Goal: Information Seeking & Learning: Find specific fact

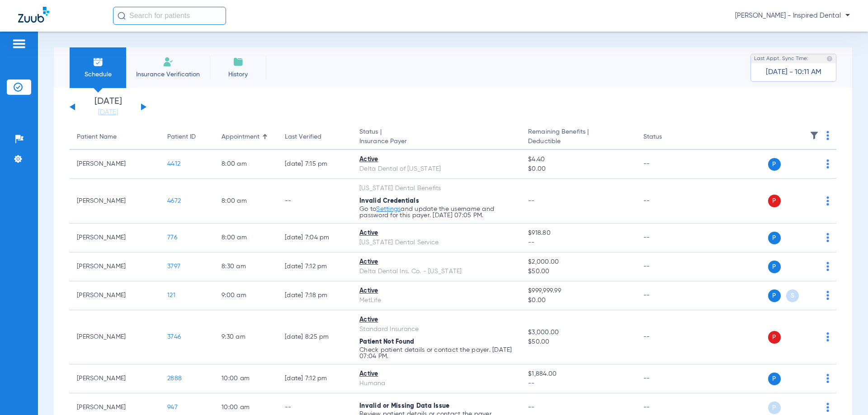
click at [140, 106] on div "[DATE] [DATE] [DATE] [DATE] [DATE] [DATE] [DATE] [DATE] [DATE] [DATE] [DATE] [D…" at bounding box center [108, 107] width 77 height 20
click at [142, 106] on button at bounding box center [143, 106] width 5 height 7
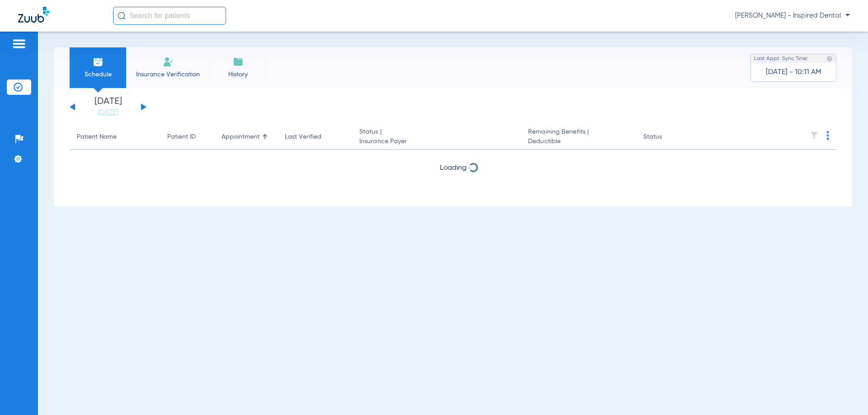
click at [142, 106] on button at bounding box center [143, 106] width 5 height 7
click at [76, 105] on div "[DATE] [DATE] [DATE] [DATE] [DATE] [DATE] [DATE] [DATE] [DATE] [DATE] [DATE] [D…" at bounding box center [108, 107] width 77 height 20
click at [73, 105] on div "[DATE] [DATE] [DATE] [DATE] [DATE] [DATE] [DATE] [DATE] [DATE] [DATE] [DATE] [D…" at bounding box center [108, 107] width 77 height 20
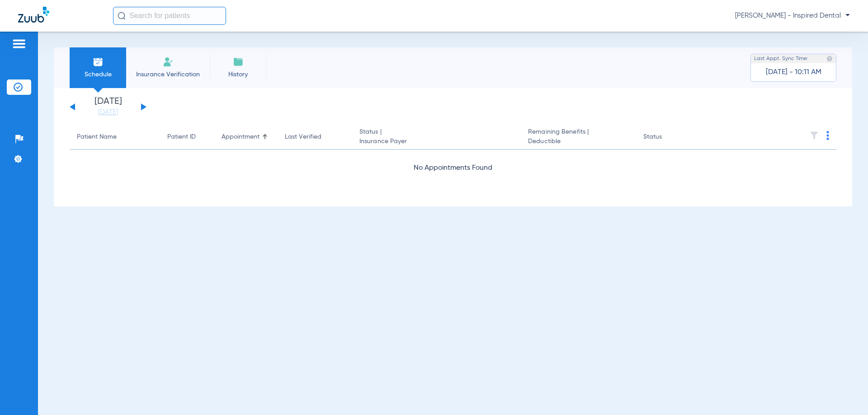
click at [71, 108] on div "[DATE] [DATE] [DATE] [DATE] [DATE] [DATE] [DATE] [DATE] [DATE] [DATE] [DATE] [D…" at bounding box center [108, 107] width 77 height 20
click at [75, 106] on button at bounding box center [72, 106] width 5 height 7
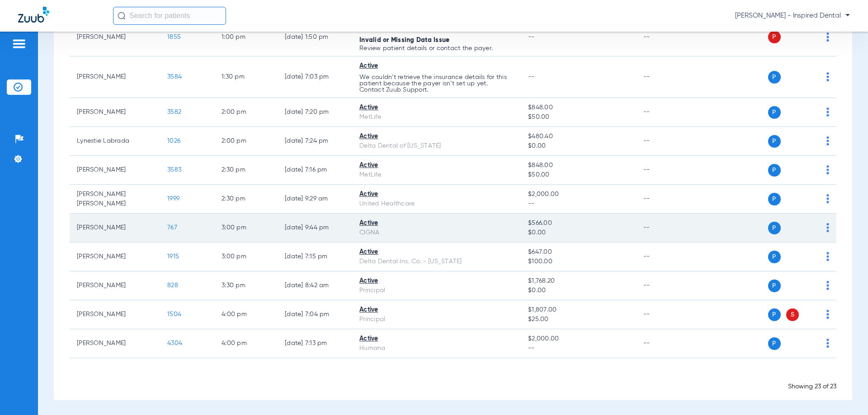
scroll to position [512, 0]
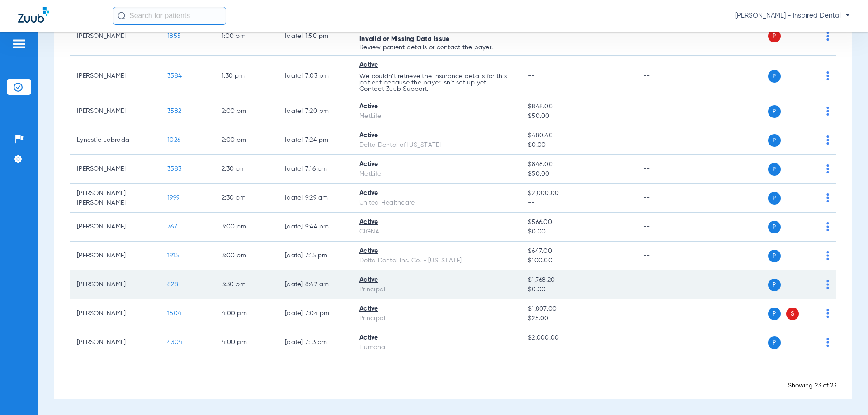
click at [169, 283] on span "828" at bounding box center [172, 285] width 11 height 6
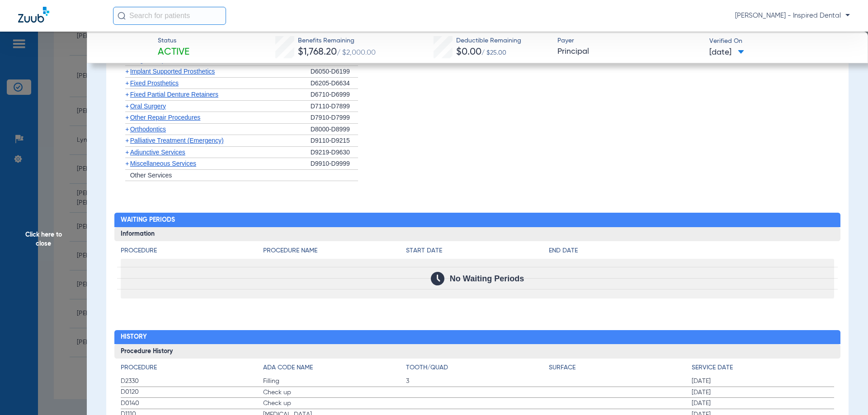
scroll to position [497, 0]
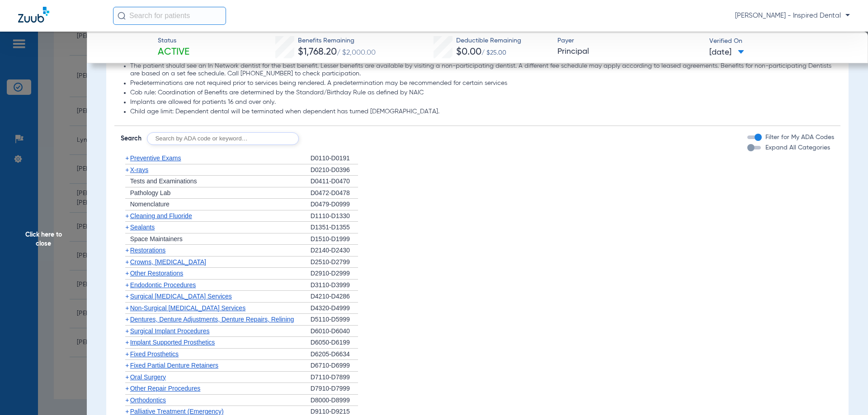
click at [174, 141] on input "text" at bounding box center [223, 138] width 152 height 13
type input "d0210"
click at [341, 136] on button "Search" at bounding box center [333, 138] width 36 height 13
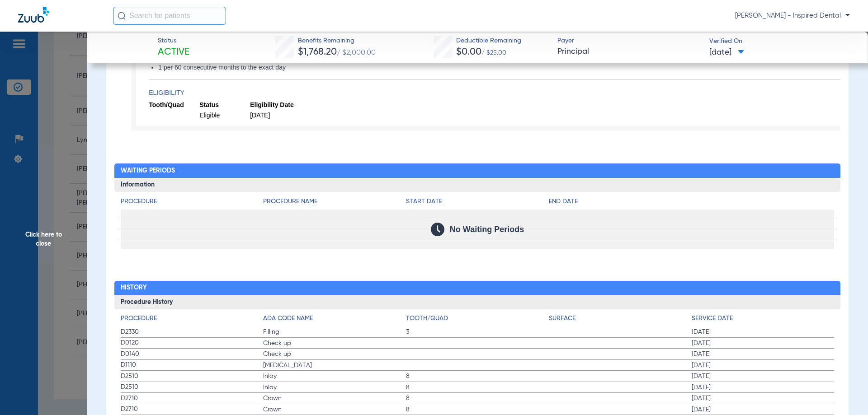
scroll to position [407, 0]
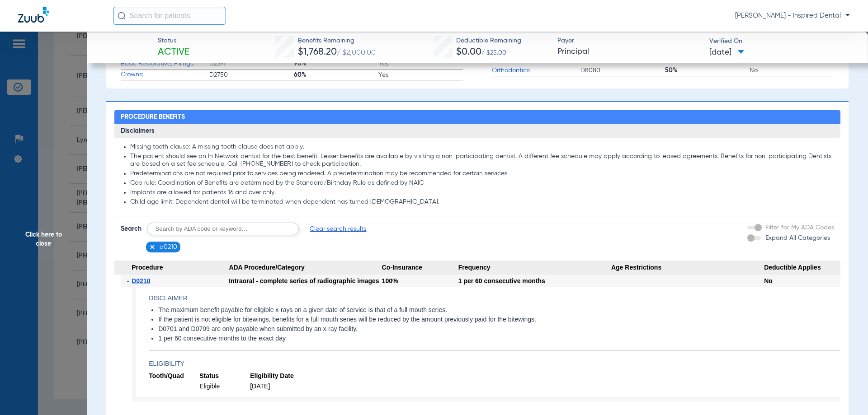
click at [254, 240] on app-searchbar "Search Clear search results d0210" at bounding box center [244, 238] width 246 height 30
click at [250, 235] on input "text" at bounding box center [223, 229] width 152 height 13
type input "d0120"
click at [330, 233] on button "Search" at bounding box center [333, 229] width 36 height 13
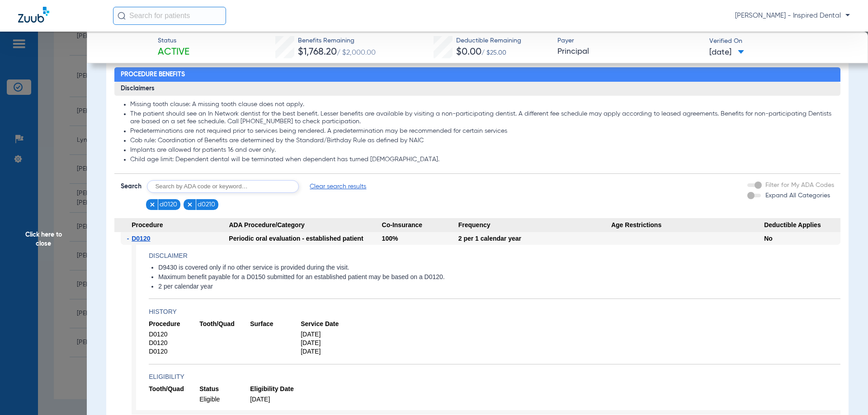
scroll to position [497, 0]
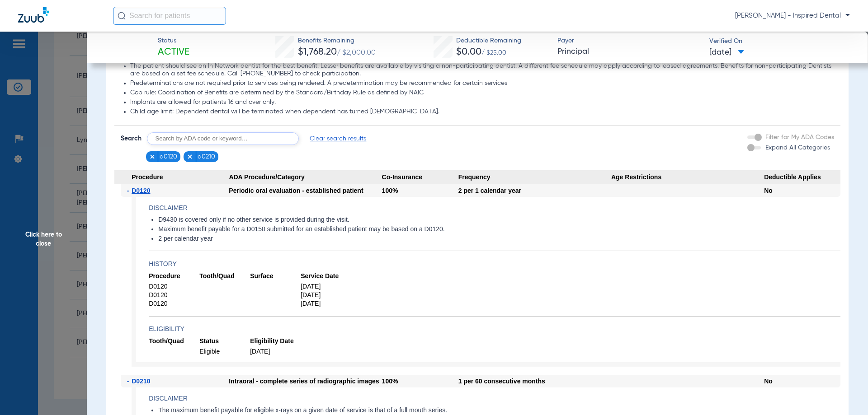
click at [213, 139] on input "text" at bounding box center [223, 138] width 152 height 13
type input "d1110"
click at [328, 141] on button "Search" at bounding box center [333, 138] width 36 height 13
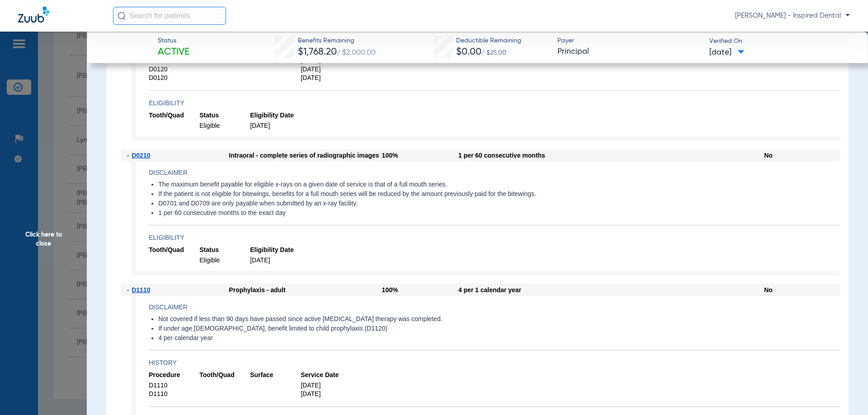
scroll to position [813, 0]
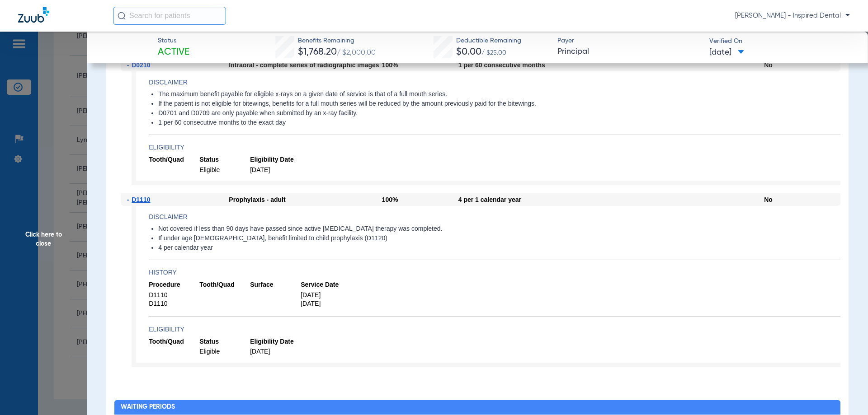
click at [37, 244] on span "Click here to close" at bounding box center [43, 239] width 87 height 415
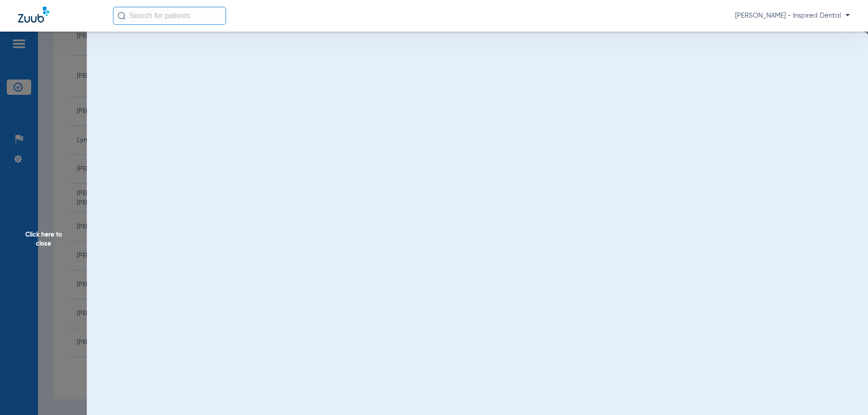
scroll to position [0, 0]
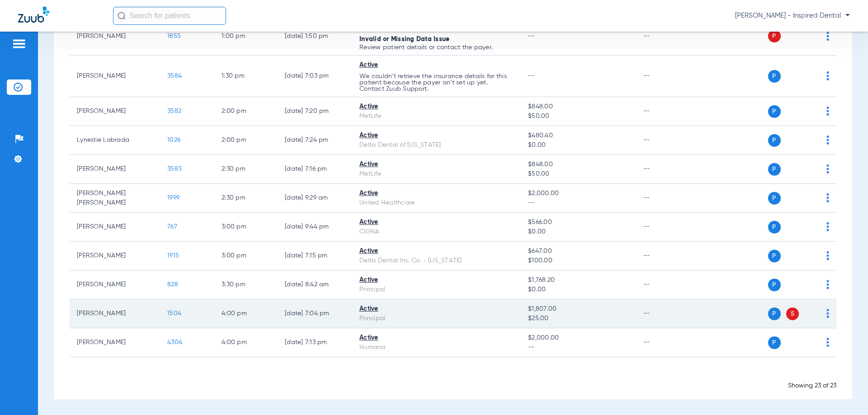
click at [176, 314] on span "1504" at bounding box center [174, 313] width 14 height 6
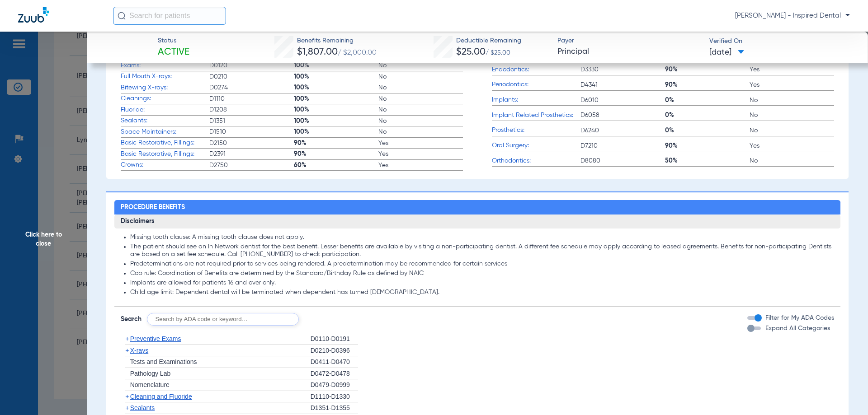
scroll to position [452, 0]
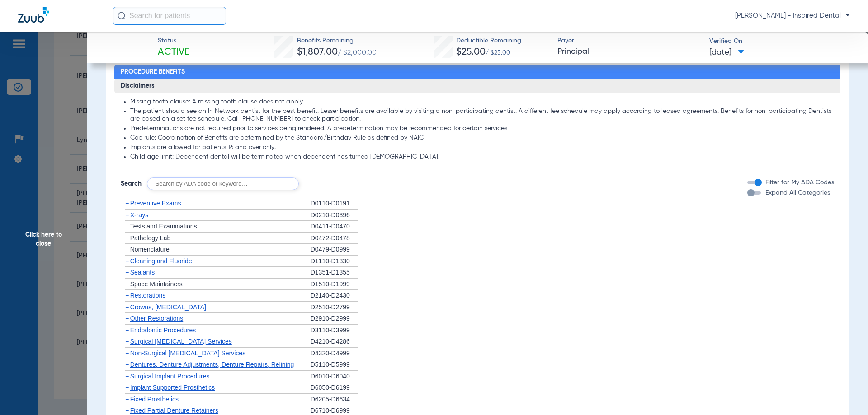
click at [245, 188] on input "text" at bounding box center [223, 184] width 152 height 13
type input "d0120"
click at [329, 184] on button "Search" at bounding box center [333, 184] width 36 height 13
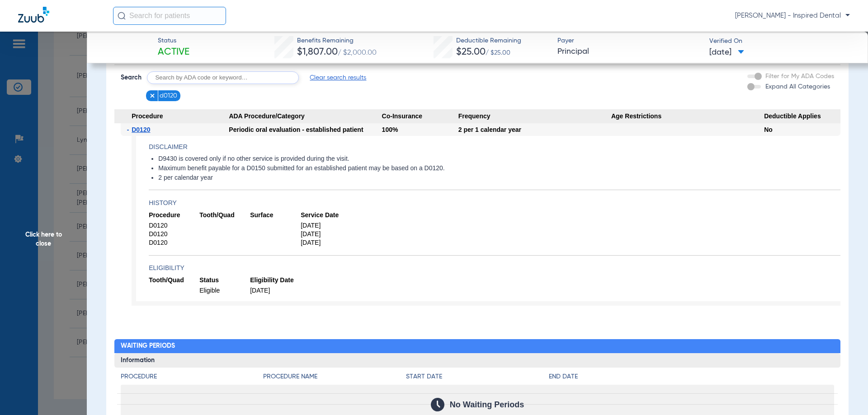
scroll to position [542, 0]
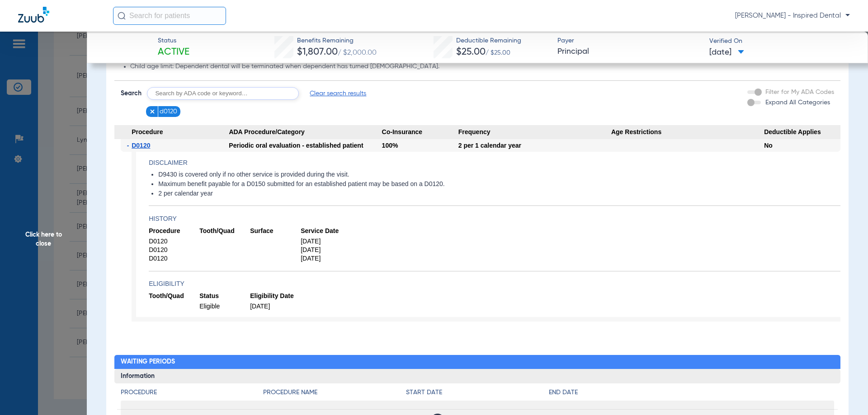
click at [202, 98] on input "text" at bounding box center [223, 93] width 152 height 13
type input "d1120"
drag, startPoint x: 329, startPoint y: 98, endPoint x: 383, endPoint y: 190, distance: 107.0
click at [329, 99] on button "Search" at bounding box center [333, 93] width 36 height 13
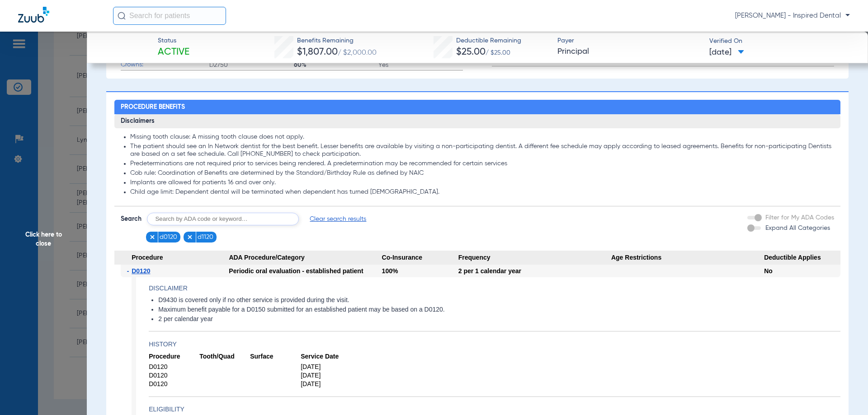
scroll to position [407, 0]
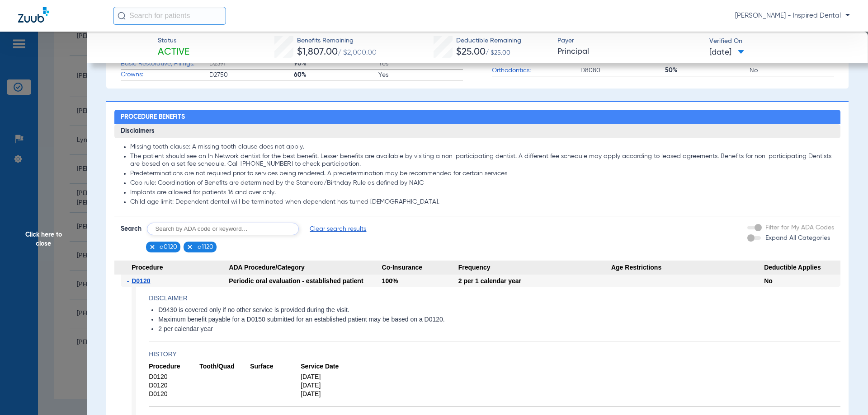
click at [194, 225] on input "text" at bounding box center [223, 229] width 152 height 13
type input "d1206"
click at [323, 228] on button "Search" at bounding box center [333, 229] width 36 height 13
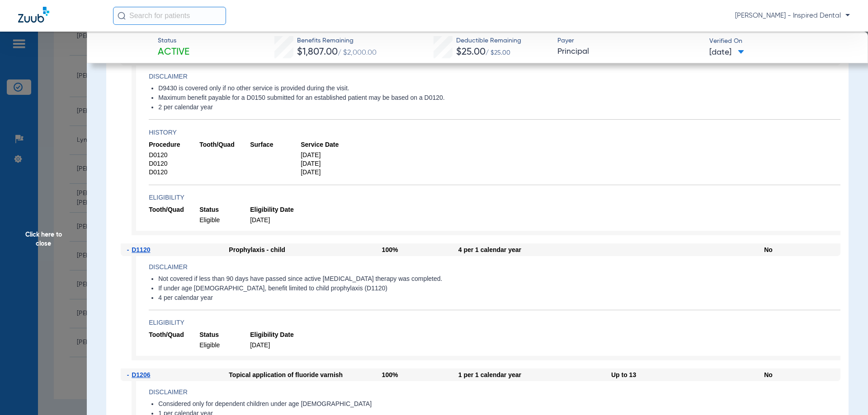
scroll to position [723, 0]
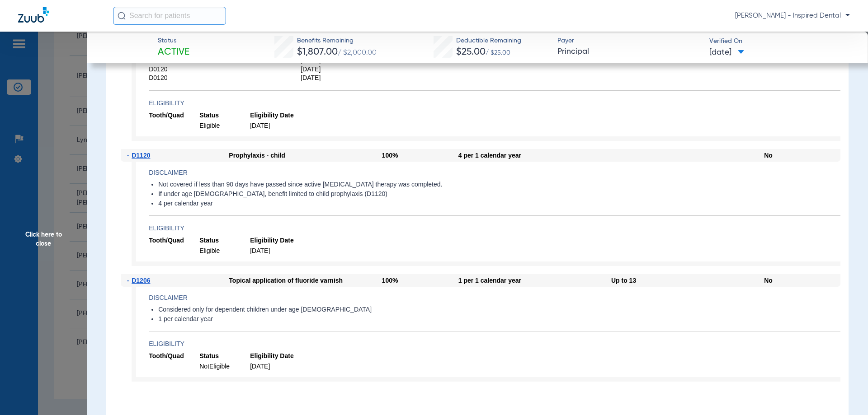
click at [46, 245] on span "Click here to close" at bounding box center [43, 239] width 87 height 415
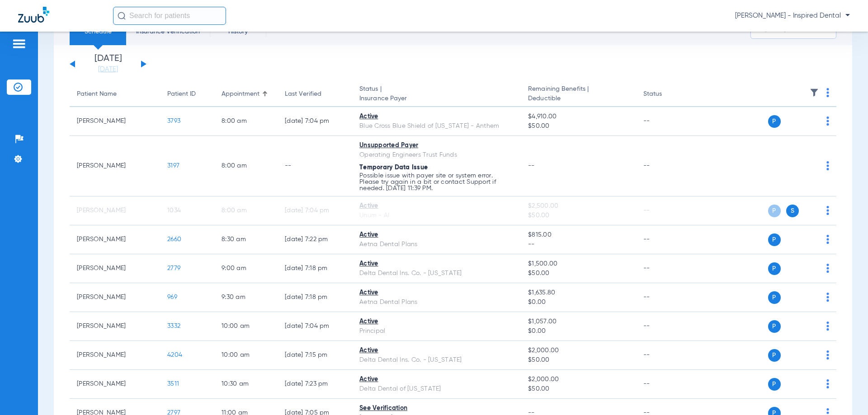
scroll to position [0, 0]
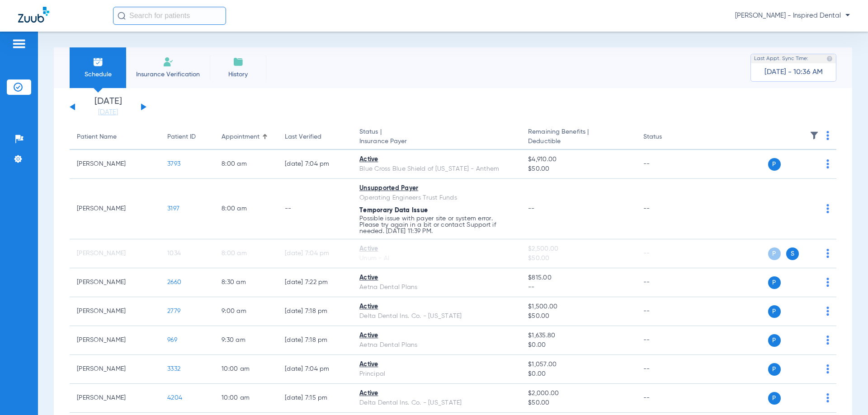
click at [76, 110] on div "[DATE] [DATE] [DATE] [DATE] [DATE] [DATE] [DATE] [DATE] [DATE] [DATE] [DATE] [D…" at bounding box center [108, 107] width 77 height 20
click at [74, 107] on button at bounding box center [72, 106] width 5 height 7
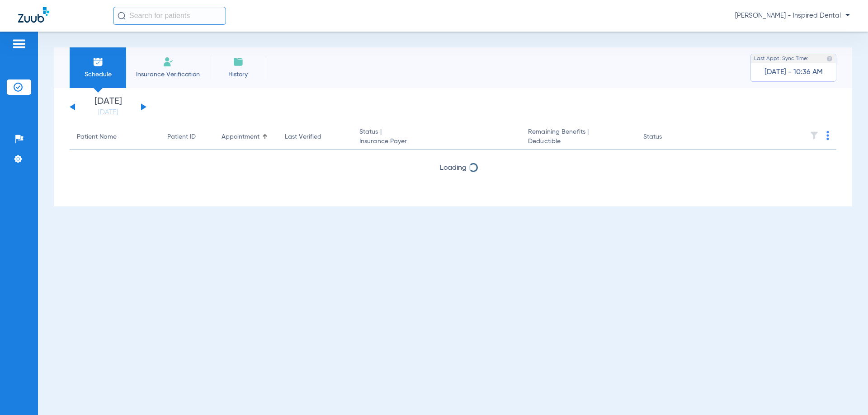
click at [74, 107] on button at bounding box center [72, 106] width 5 height 7
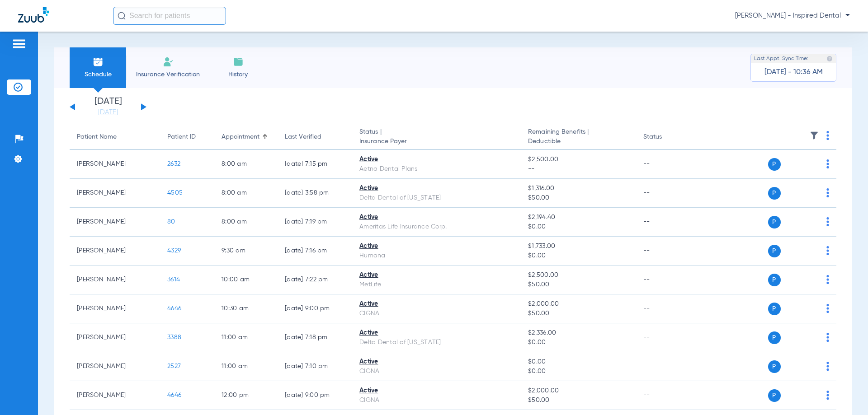
click at [70, 106] on div "[DATE] [DATE] [DATE] [DATE] [DATE] [DATE] [DATE] [DATE] [DATE] [DATE] [DATE] [D…" at bounding box center [108, 107] width 77 height 20
click at [75, 109] on div "[DATE] [DATE] [DATE] [DATE] [DATE] [DATE] [DATE] [DATE] [DATE] [DATE] [DATE] [D…" at bounding box center [108, 107] width 77 height 20
click at [134, 110] on link "[DATE]" at bounding box center [108, 112] width 54 height 9
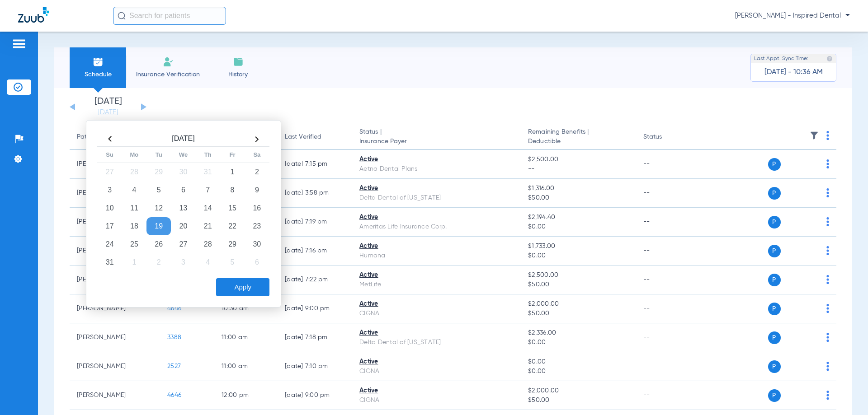
click at [155, 225] on td "19" at bounding box center [158, 226] width 24 height 18
click at [227, 284] on button "Apply" at bounding box center [242, 287] width 53 height 18
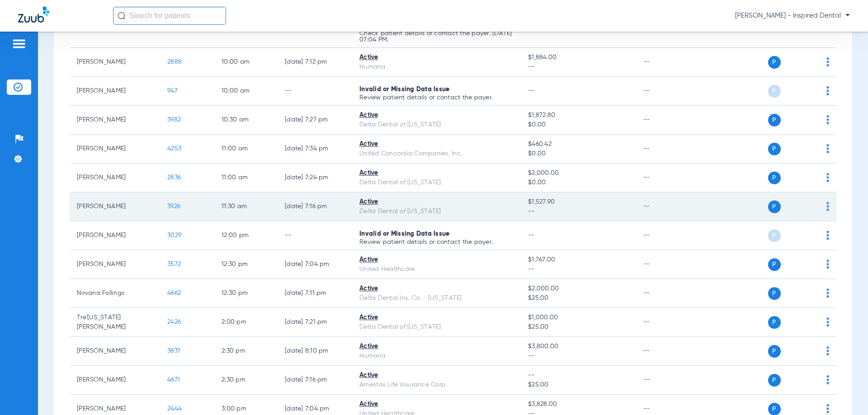
scroll to position [316, 0]
click at [176, 207] on span "3926" at bounding box center [173, 207] width 13 height 6
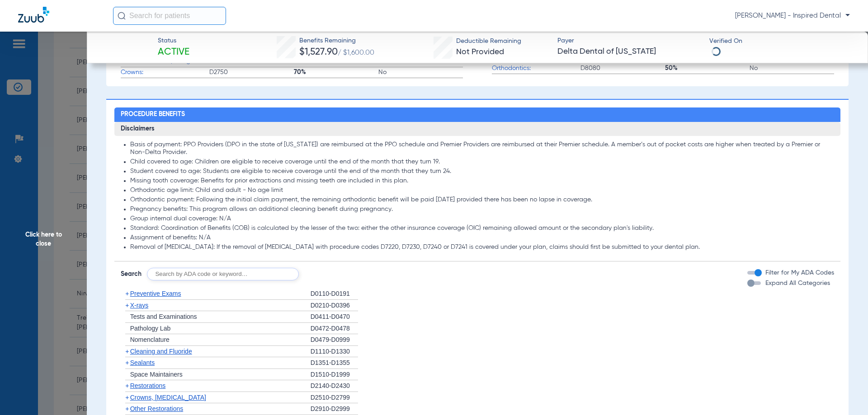
scroll to position [452, 0]
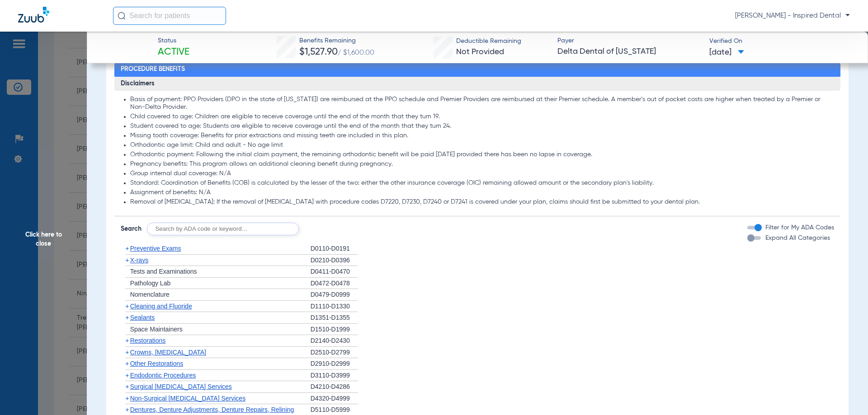
click at [255, 237] on div "Disclaimers Basis of payment: PPO Providers (DPO in the state of [US_STATE]) ar…" at bounding box center [477, 313] width 726 height 473
click at [254, 237] on div "Disclaimers Basis of payment: PPO Providers (DPO in the state of [US_STATE]) ar…" at bounding box center [477, 313] width 726 height 473
click at [250, 230] on input "text" at bounding box center [223, 229] width 152 height 13
click at [224, 220] on form "Search Filter for My ADA Codes Expand All Categories" at bounding box center [477, 225] width 726 height 19
click at [213, 231] on input "text" at bounding box center [223, 229] width 152 height 13
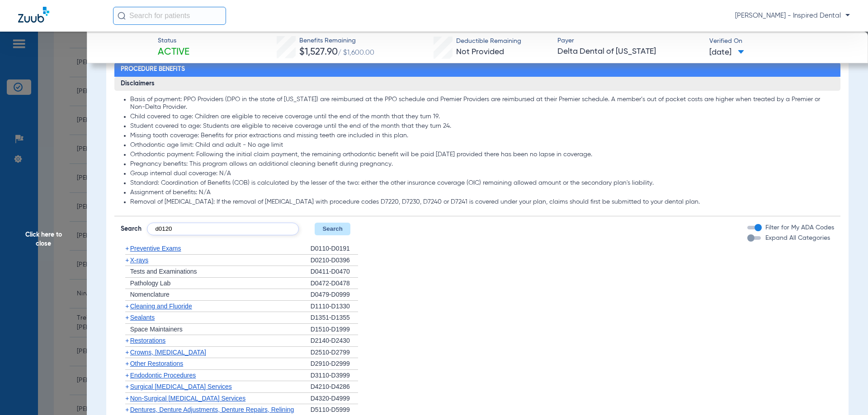
type input "d0120"
click at [329, 235] on button "Search" at bounding box center [333, 229] width 36 height 13
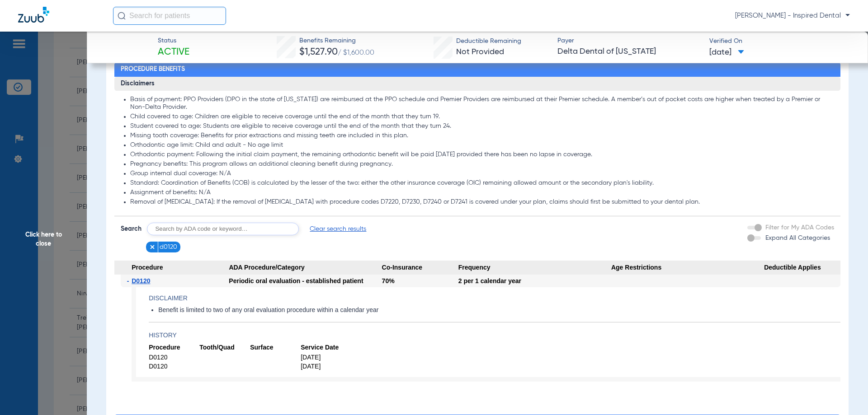
click at [216, 235] on input "text" at bounding box center [223, 229] width 152 height 13
type input "d0220"
click at [324, 230] on button "Search" at bounding box center [333, 229] width 36 height 13
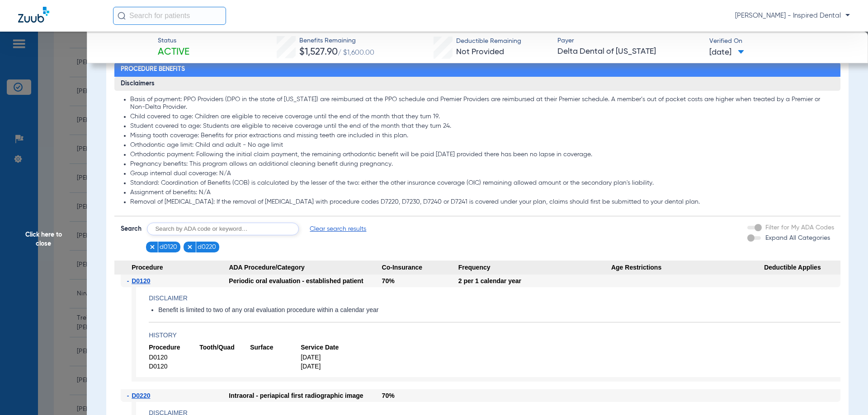
click at [196, 227] on input "text" at bounding box center [223, 229] width 152 height 13
type input "d1110"
click at [335, 225] on button "Search" at bounding box center [333, 229] width 36 height 13
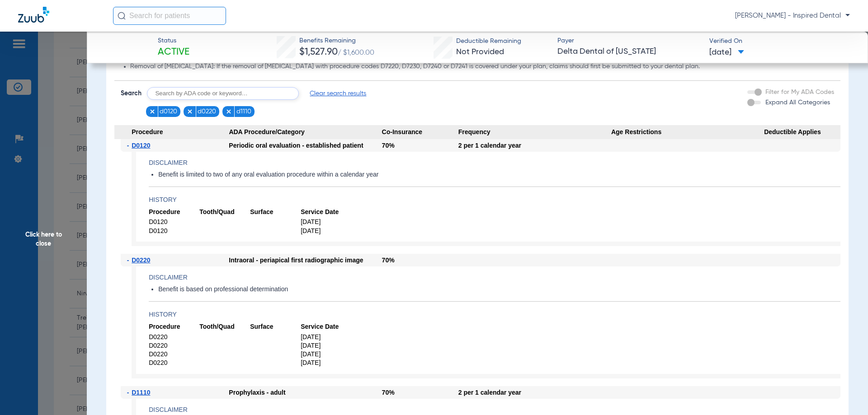
scroll to position [497, 0]
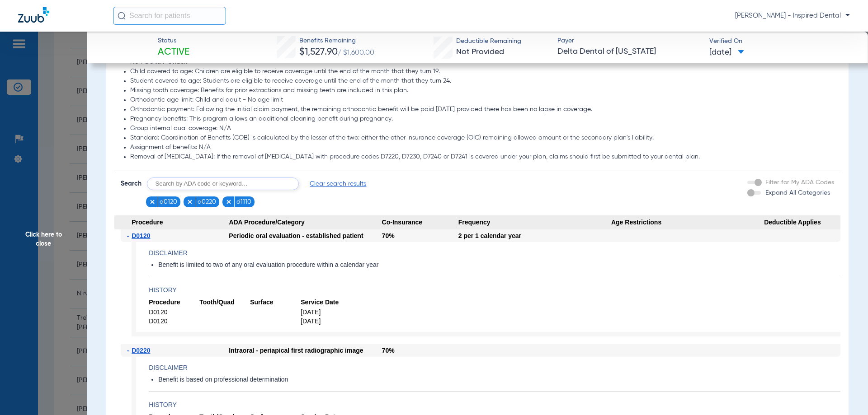
click at [244, 184] on input "text" at bounding box center [223, 184] width 152 height 13
type input "d1206"
click at [333, 190] on app-searchbar "Search d1206 Search Clear search results d0120 d0220 d1110" at bounding box center [269, 193] width 297 height 30
click at [332, 184] on button "Search" at bounding box center [333, 184] width 36 height 13
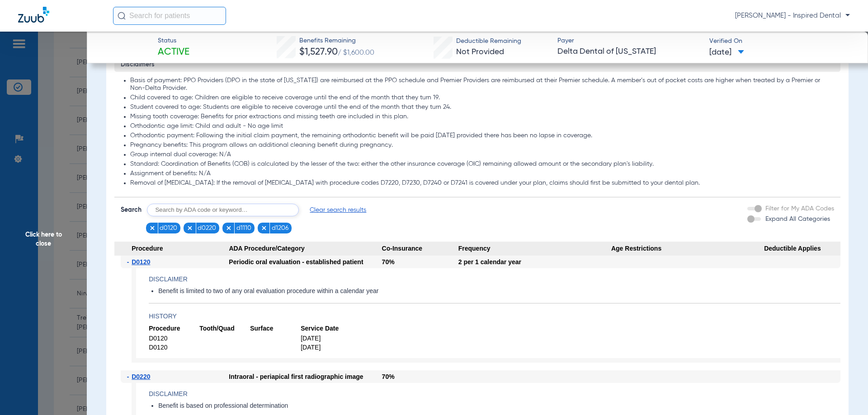
scroll to position [452, 0]
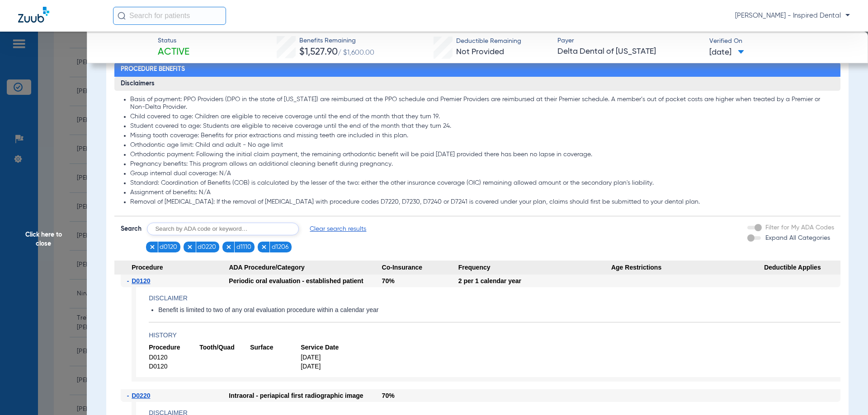
click at [38, 245] on span "Click here to close" at bounding box center [43, 239] width 87 height 415
